Goal: Task Accomplishment & Management: Use online tool/utility

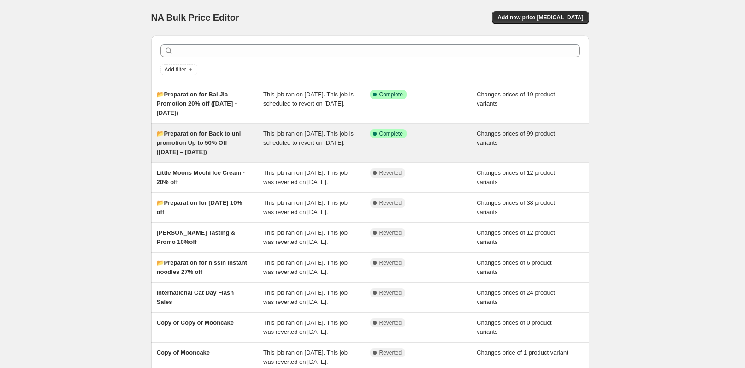
click at [226, 144] on span "📂Preparation for Back to uni promotion Up to 50% Off ([DATE] – [DATE])" at bounding box center [199, 142] width 84 height 25
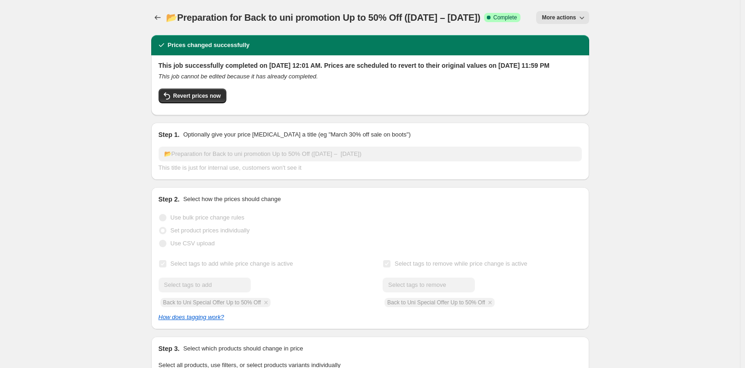
select select "collection"
